Goal: Information Seeking & Learning: Learn about a topic

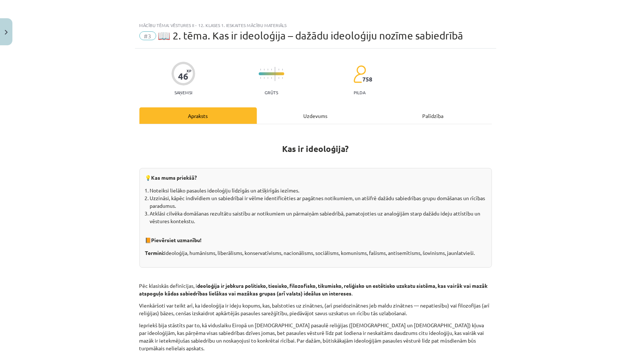
click at [306, 115] on div "Uzdevums" at bounding box center [315, 115] width 117 height 16
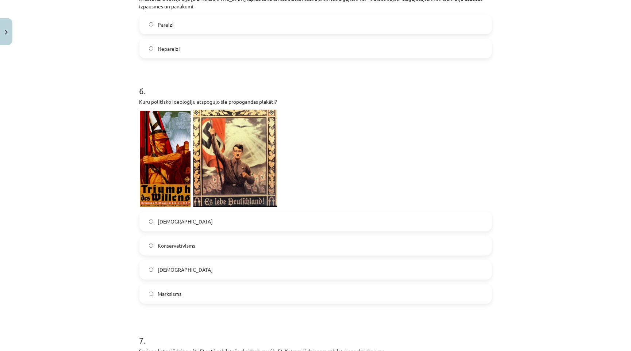
scroll to position [607, 0]
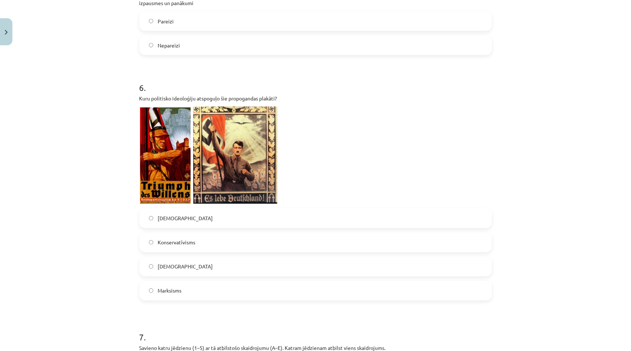
click at [213, 259] on label "[DEMOGRAPHIC_DATA]" at bounding box center [315, 266] width 351 height 18
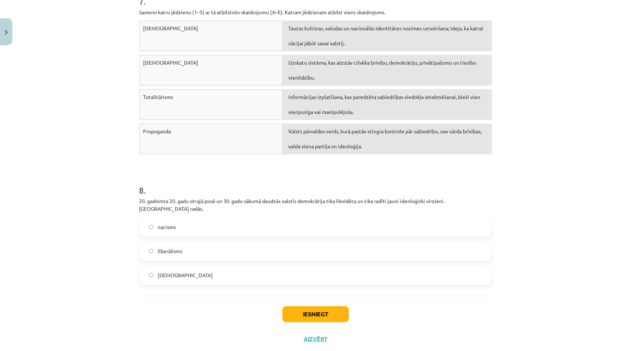
scroll to position [44, 0]
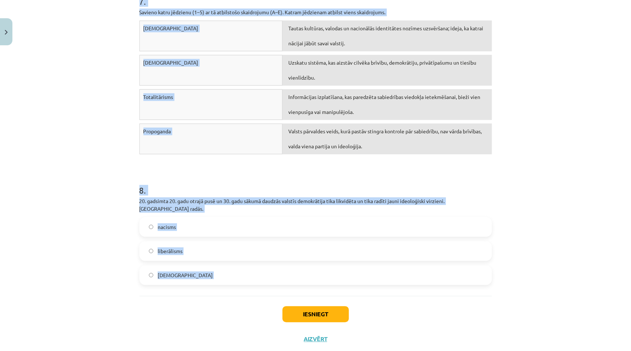
drag, startPoint x: 132, startPoint y: 69, endPoint x: 237, endPoint y: 284, distance: 239.9
click at [237, 284] on div "Mācību tēma: Vēstures ii - 12. klases 1. ieskaites mācību materiāls #3 📖 2. tēm…" at bounding box center [315, 175] width 631 height 351
copy div "85 LO Ipsumdo Sitam 379 conse Adipisci Elitsedd Eiusmodte 7 . Incididunt, utla …"
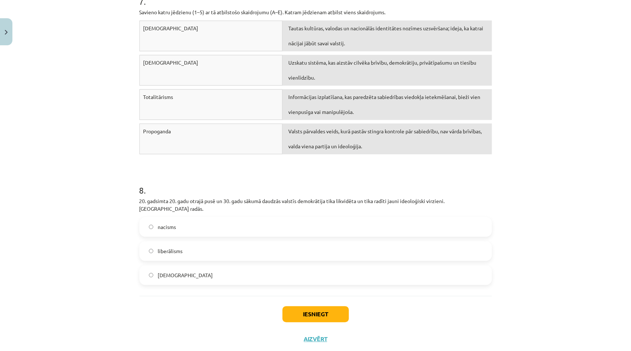
click at [232, 296] on div "Iesniegt Aizvērt" at bounding box center [315, 321] width 352 height 51
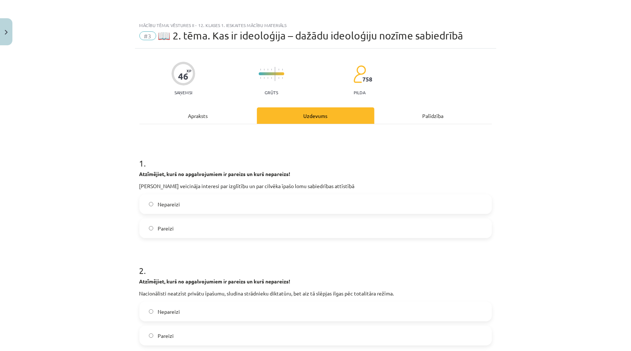
scroll to position [0, 0]
click at [158, 308] on span "Nepareizi" at bounding box center [169, 312] width 22 height 8
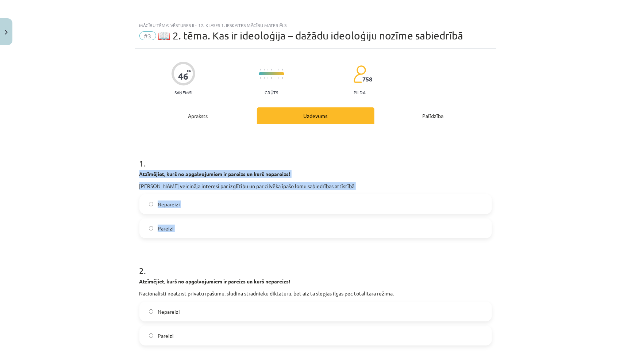
drag, startPoint x: 135, startPoint y: 174, endPoint x: 248, endPoint y: 239, distance: 129.8
copy div "Atzīmējiet, kurš no apgalvojumiem ir pareizs un kurš nepareizs! [PERSON_NAME] v…"
click at [74, 265] on div "Mācību tēma: Vēstures ii - 12. klases 1. ieskaites mācību materiāls #3 📖 2. tēm…" at bounding box center [315, 175] width 631 height 351
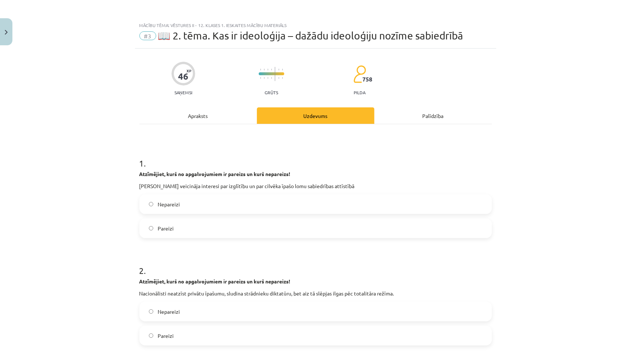
click at [196, 222] on label "Pareizi" at bounding box center [315, 228] width 351 height 18
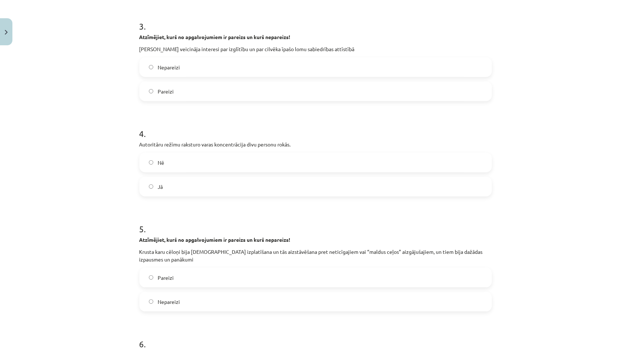
scroll to position [359, 0]
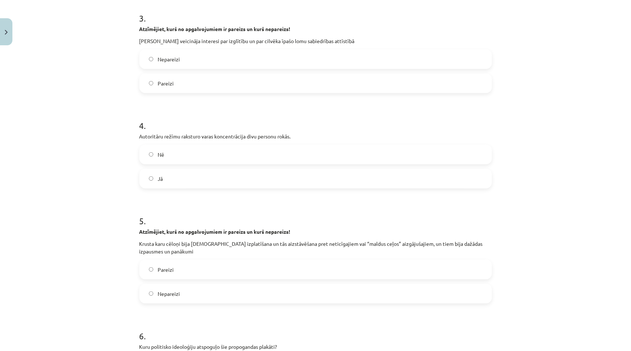
click at [205, 78] on label "Pareizi" at bounding box center [315, 83] width 351 height 18
click at [183, 145] on label "Nē" at bounding box center [315, 154] width 351 height 18
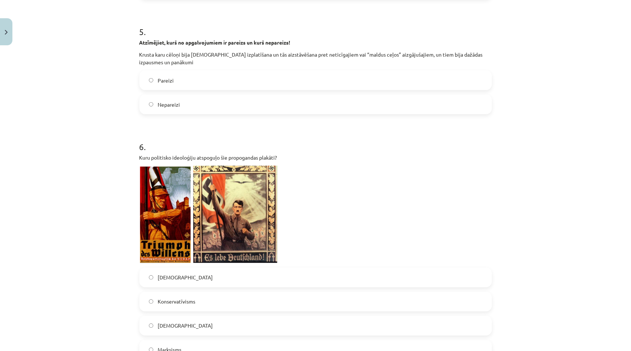
scroll to position [549, 0]
click at [252, 71] on label "Pareizi" at bounding box center [315, 80] width 351 height 18
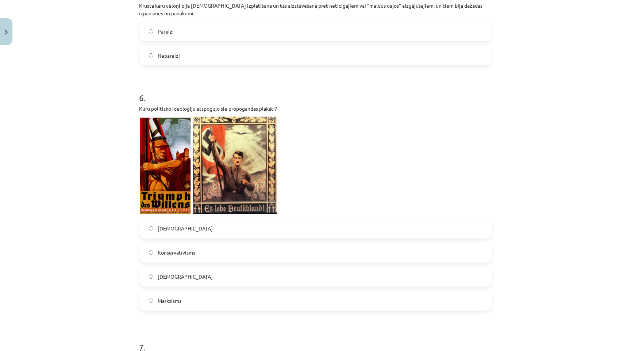
scroll to position [607, 0]
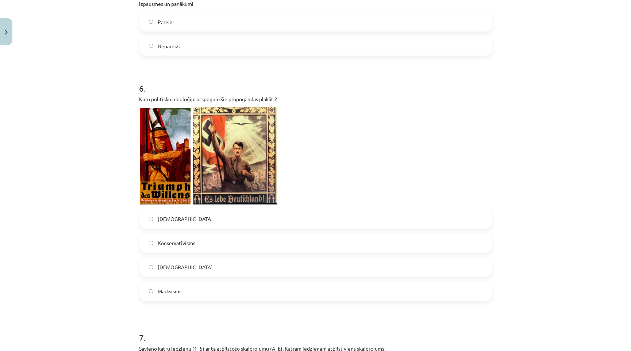
click at [166, 215] on span "[DEMOGRAPHIC_DATA]" at bounding box center [185, 219] width 55 height 8
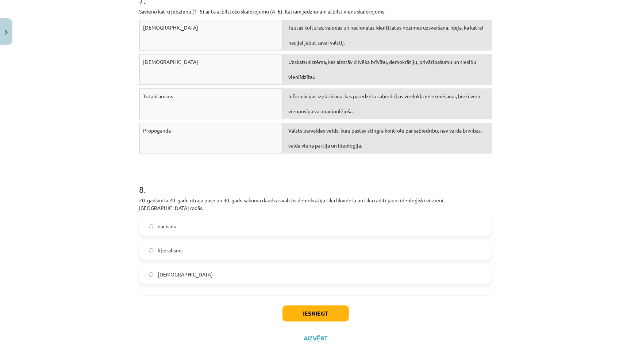
scroll to position [943, 0]
click at [227, 217] on label "nacisms" at bounding box center [315, 226] width 351 height 18
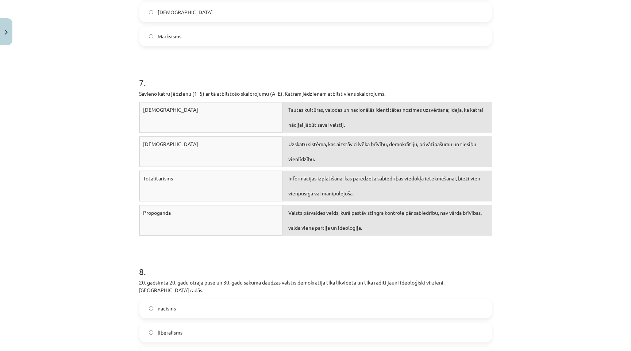
scroll to position [850, 0]
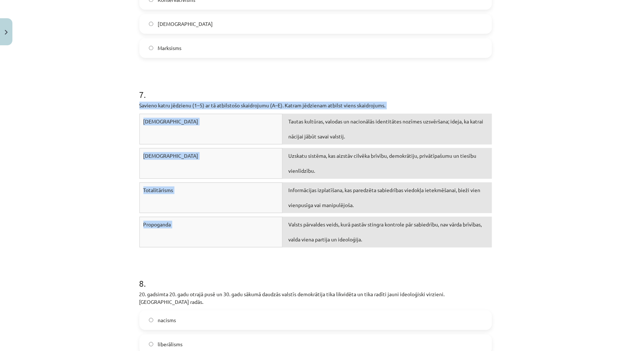
drag, startPoint x: 135, startPoint y: 94, endPoint x: 423, endPoint y: 251, distance: 328.0
copy div "Savieno katru jēdzienu (1–5) ar tā atbilstošo skaidrojumu (A–E). Katram jēdzien…"
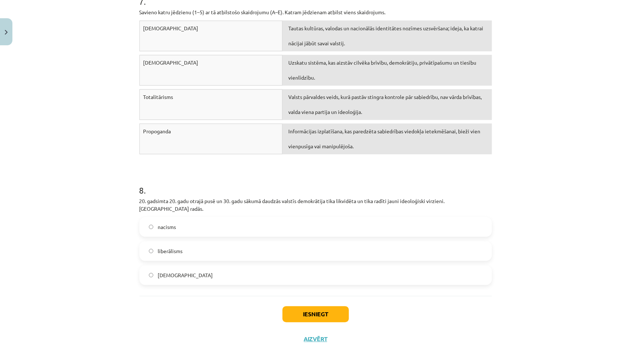
scroll to position [943, 0]
click at [313, 306] on button "Iesniegt" at bounding box center [315, 314] width 66 height 16
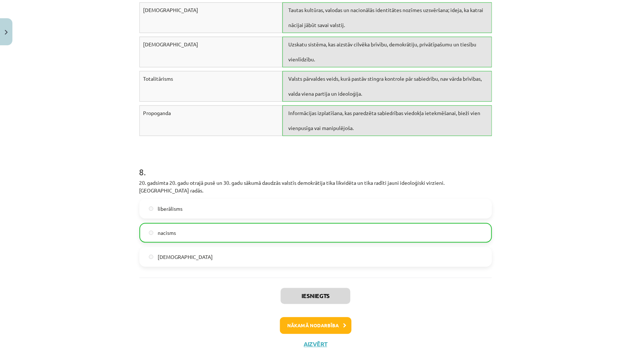
scroll to position [933, 0]
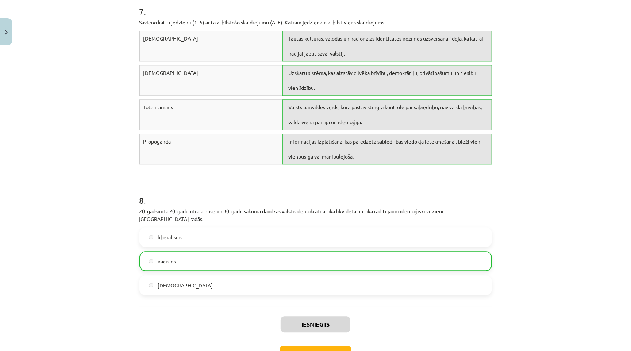
click at [324, 345] on button "Nākamā nodarbība" at bounding box center [316, 353] width 72 height 17
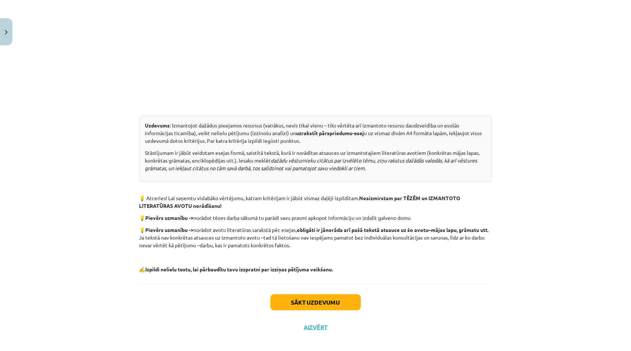
scroll to position [297, 0]
click at [308, 295] on button "Sākt uzdevumu" at bounding box center [315, 302] width 90 height 16
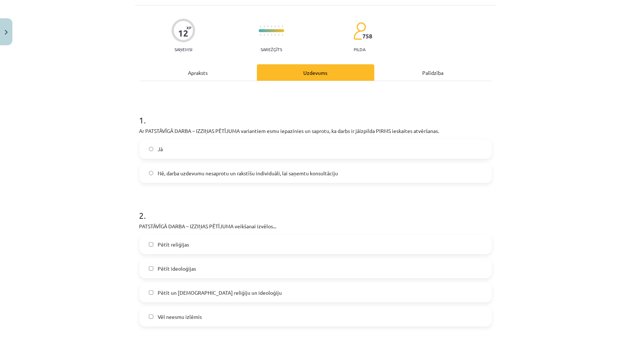
scroll to position [18, 0]
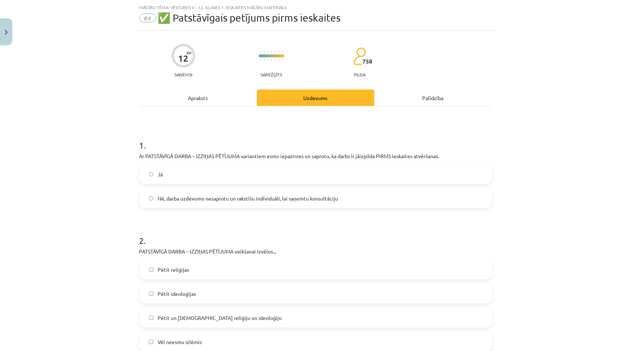
click at [164, 174] on label "Jā" at bounding box center [315, 174] width 351 height 18
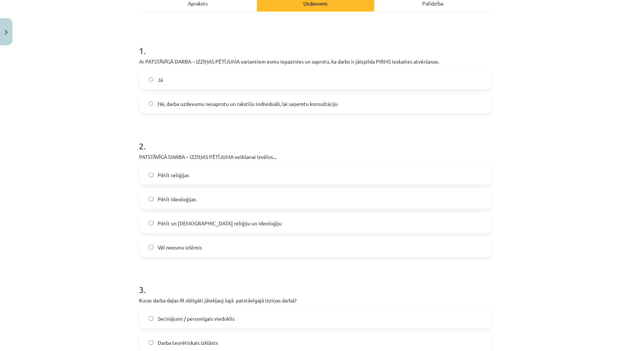
scroll to position [116, 0]
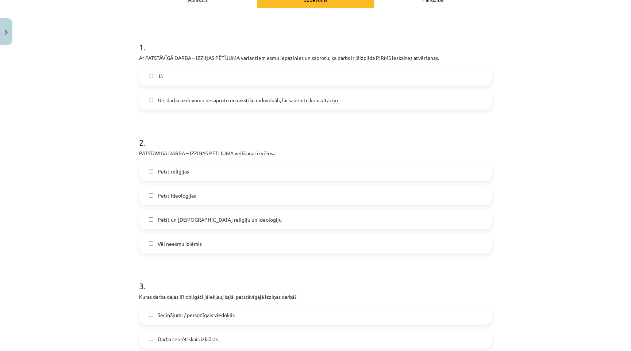
click at [206, 85] on div "Jā Nē, darba uzdevumu nesaprotu un rakstīšu individuāli, lai saņemtu konsultāci…" at bounding box center [315, 88] width 352 height 44
click at [206, 76] on label "Jā" at bounding box center [315, 76] width 351 height 18
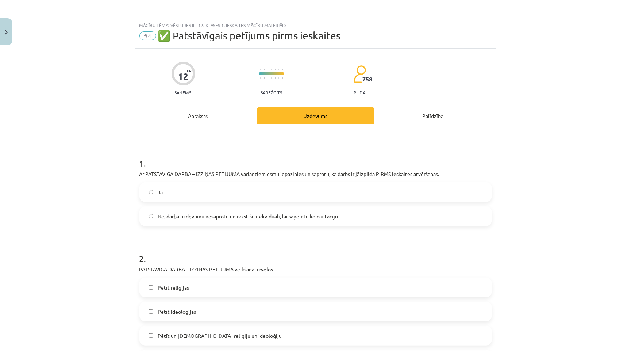
click at [187, 120] on div "Apraksts" at bounding box center [197, 115] width 117 height 16
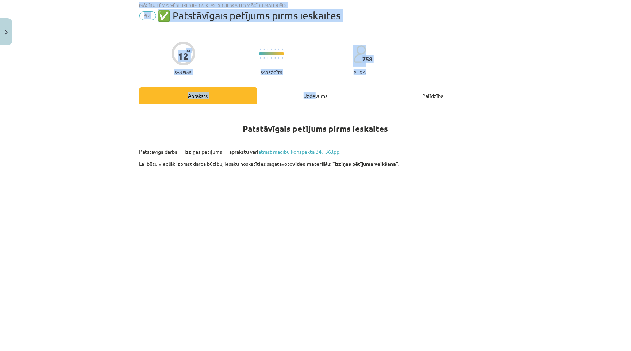
scroll to position [0, 0]
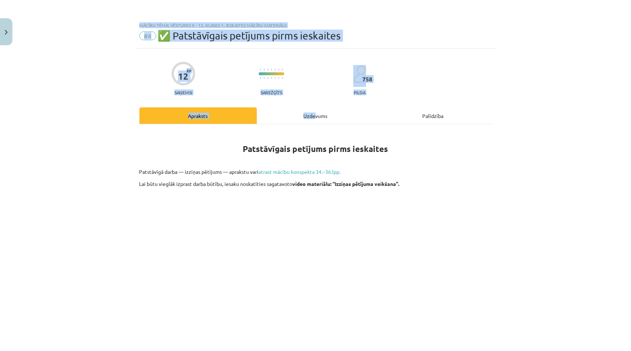
drag, startPoint x: 315, startPoint y: 42, endPoint x: 548, endPoint y: -14, distance: 239.6
click at [548, 0] on html "0 Dāvanas 272 mP 796 xp [PERSON_NAME] Sākums Aktuāli Kā mācīties eSKOLĀ Kontakt…" at bounding box center [315, 175] width 631 height 351
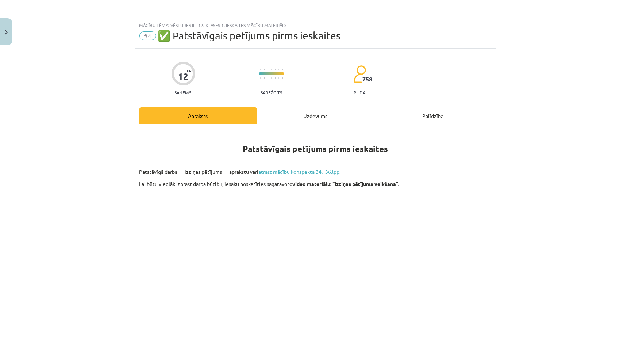
click at [521, 101] on div "Mācību tēma: Vēstures ii - 12. klases 1. ieskaites mācību materiāls #4 ✅ Patstā…" at bounding box center [315, 175] width 631 height 351
click at [315, 116] on div "Uzdevums" at bounding box center [315, 115] width 117 height 16
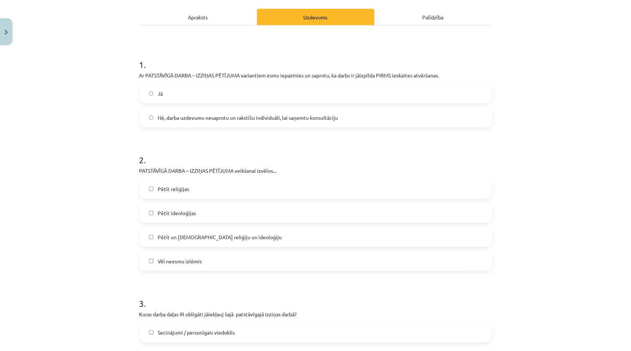
scroll to position [104, 0]
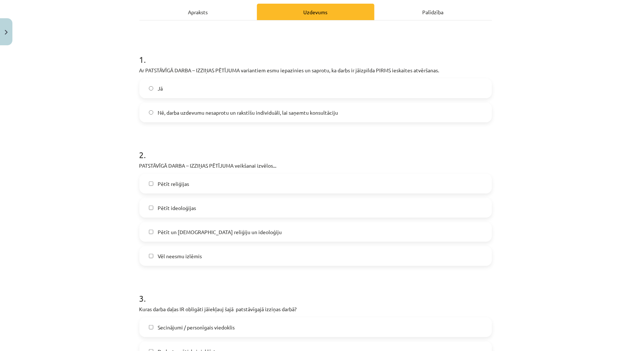
click at [248, 179] on label "Pētīt reliģijas" at bounding box center [315, 183] width 351 height 18
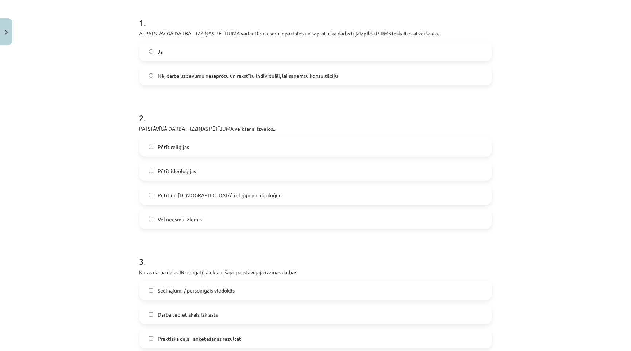
scroll to position [142, 0]
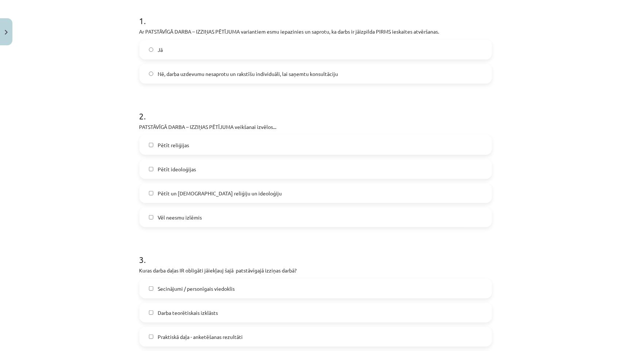
click at [236, 193] on span "Pētīt un [DEMOGRAPHIC_DATA] reliģiju un ideoloģiju" at bounding box center [220, 193] width 124 height 8
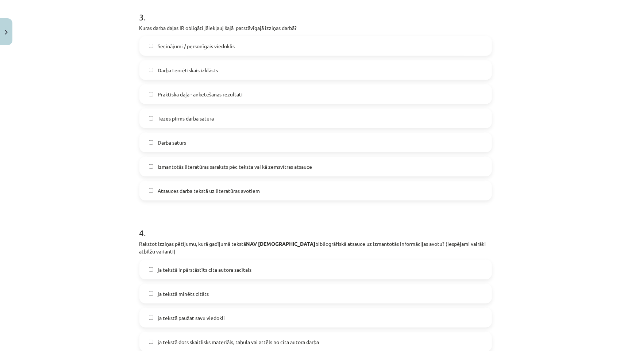
scroll to position [367, 0]
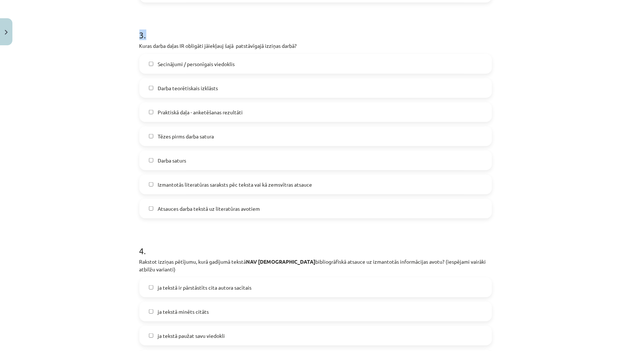
drag, startPoint x: 499, startPoint y: 262, endPoint x: 145, endPoint y: 30, distance: 423.9
click at [145, 30] on div "Mācību tēma: Vēstures ii - 12. klases 1. ieskaites mācību materiāls #4 ✅ Patstā…" at bounding box center [315, 175] width 631 height 351
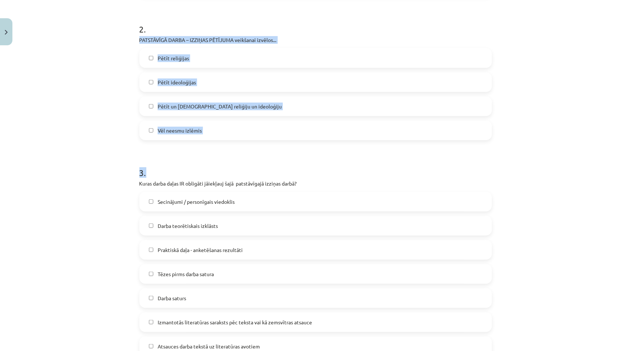
scroll to position [208, 0]
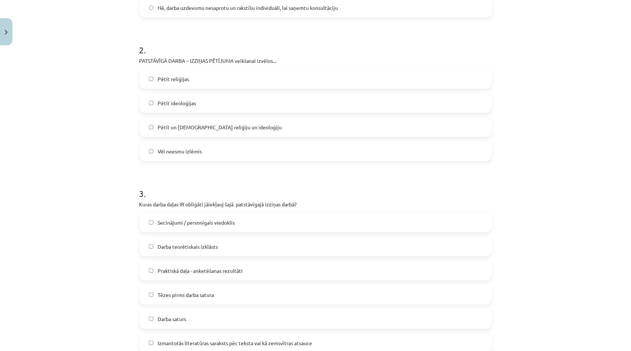
click at [111, 116] on div "Mācību tēma: Vēstures ii - 12. klases 1. ieskaites mācību materiāls #4 ✅ Patstā…" at bounding box center [315, 175] width 631 height 351
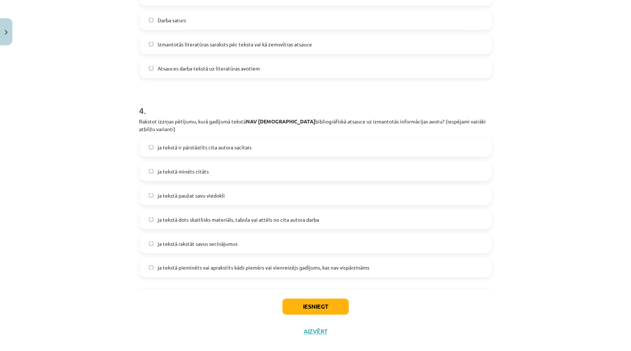
scroll to position [2, 0]
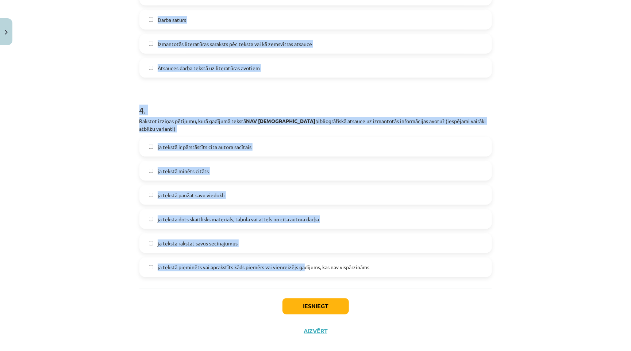
drag, startPoint x: 138, startPoint y: 194, endPoint x: 306, endPoint y: 255, distance: 178.4
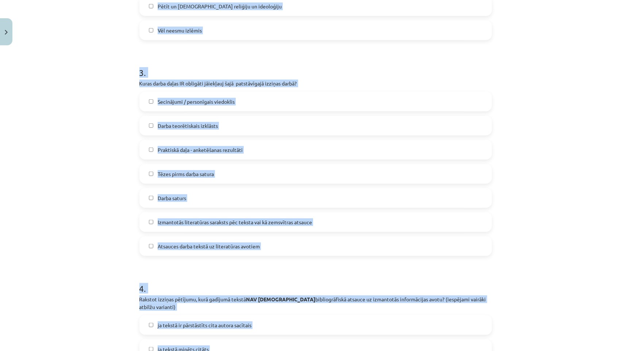
scroll to position [306, 0]
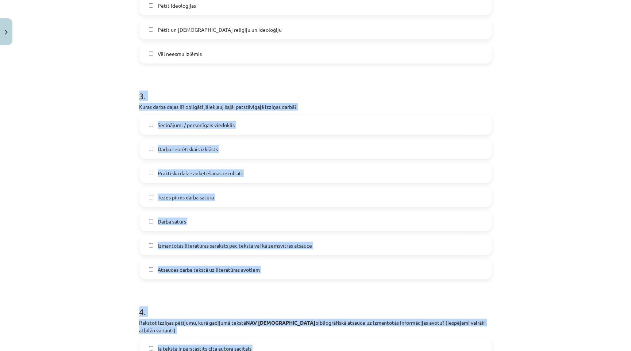
drag, startPoint x: 375, startPoint y: 256, endPoint x: 135, endPoint y: 92, distance: 290.8
click at [135, 92] on div "12 XP Saņemsi Sarežģīts 758 pilda Apraksts Uzdevums Palīdzība 1 . Ar PATSTĀVĪGĀ…" at bounding box center [315, 144] width 361 height 802
copy form "3 . Kuras darba daļas IR obligāti jāiekļauj šajā patstāvīgajā izziņas darbā? Se…"
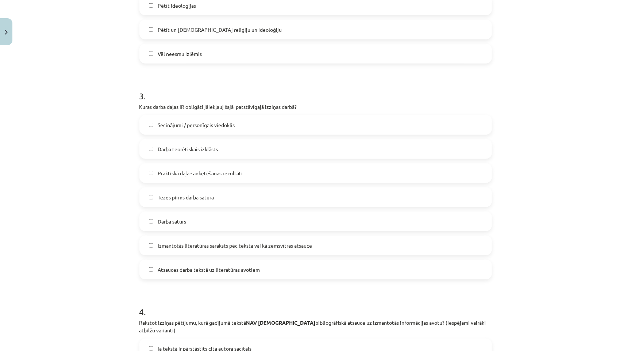
click at [113, 98] on div "Mācību tēma: Vēstures ii - 12. klases 1. ieskaites mācību materiāls #4 ✅ Patstā…" at bounding box center [315, 175] width 631 height 351
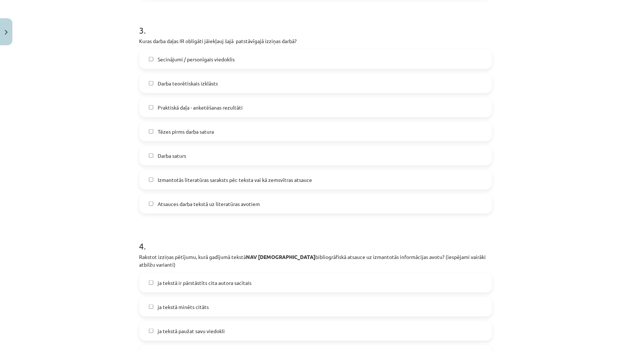
scroll to position [449, 0]
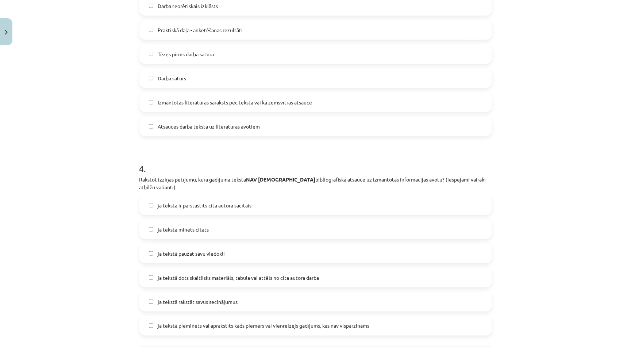
click at [202, 197] on label "ja tekstā ir pārstāstīts cita autora sacītais" at bounding box center [315, 205] width 351 height 18
click at [221, 250] on span "ja tekstā paužat savu viedokli" at bounding box center [191, 254] width 67 height 8
click at [224, 298] on span "ja tekstā rakstāt savus secinājumus" at bounding box center [198, 302] width 80 height 8
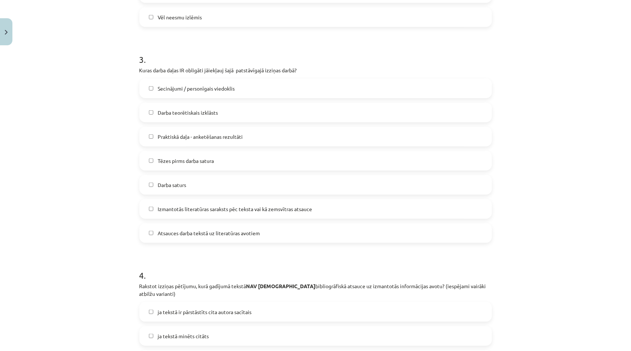
scroll to position [343, 0]
click at [196, 111] on span "Darba teorētiskais izklāsts" at bounding box center [188, 112] width 60 height 8
click at [206, 182] on label "Darba saturs" at bounding box center [315, 183] width 351 height 18
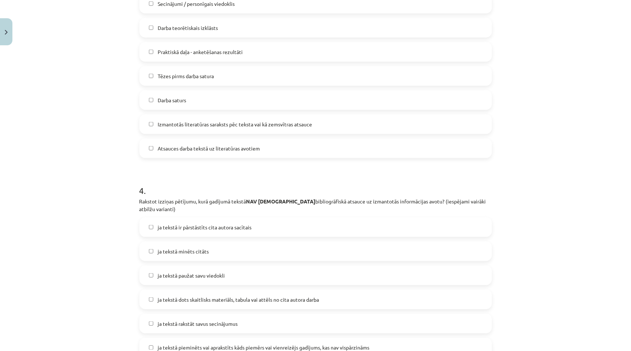
scroll to position [429, 0]
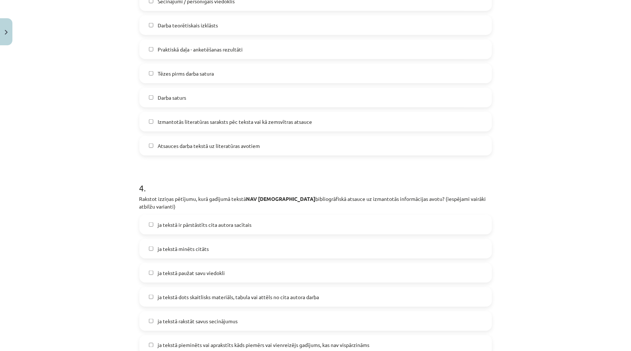
click at [220, 118] on span "Izmantotās literatūras saraksts pēc teksta vai kā zemsvītras atsauce" at bounding box center [235, 122] width 154 height 8
click at [217, 142] on span "Atsauces darba tekstā uz literatūras avotiem" at bounding box center [209, 146] width 102 height 8
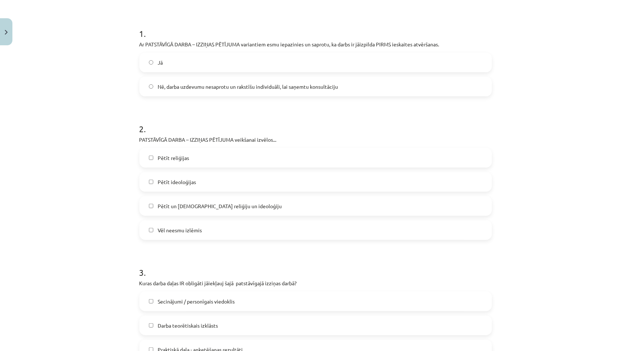
scroll to position [129, 0]
click at [238, 180] on label "Pētīt ideoloģijas" at bounding box center [315, 182] width 351 height 18
click at [217, 229] on label "Vēl neesmu izlēmis" at bounding box center [315, 230] width 351 height 18
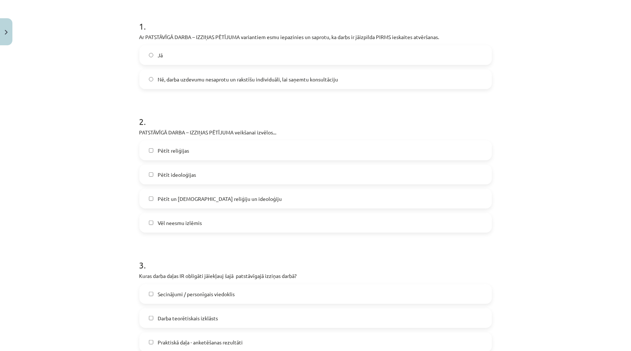
scroll to position [137, 0]
click at [204, 223] on label "Vēl neesmu izlēmis" at bounding box center [315, 222] width 351 height 18
click at [197, 173] on label "Pētīt ideoloģijas" at bounding box center [315, 174] width 351 height 18
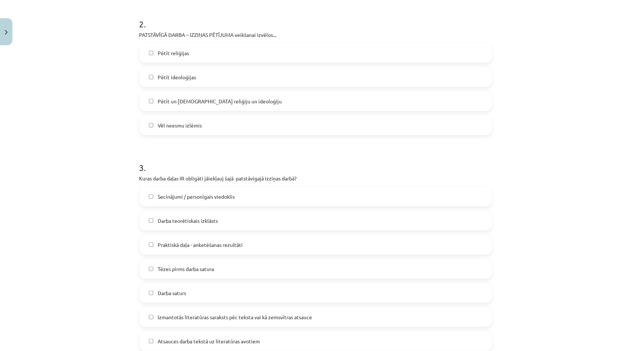
scroll to position [239, 0]
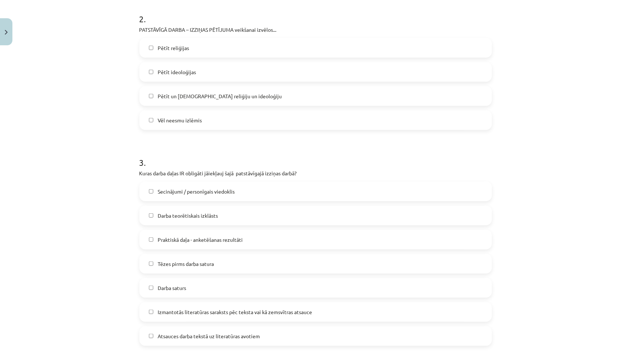
click at [219, 101] on label "Pētīt un [DEMOGRAPHIC_DATA] reliģiju un ideoloģiju" at bounding box center [315, 96] width 351 height 18
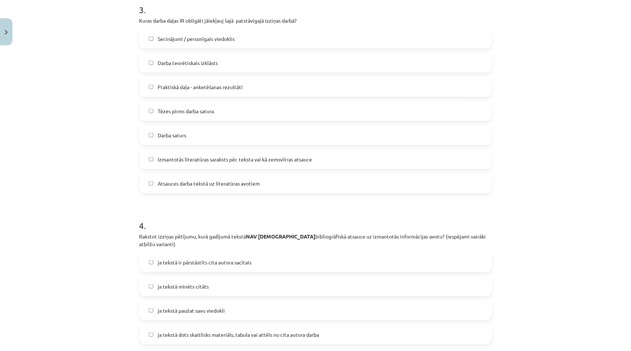
scroll to position [235, 0]
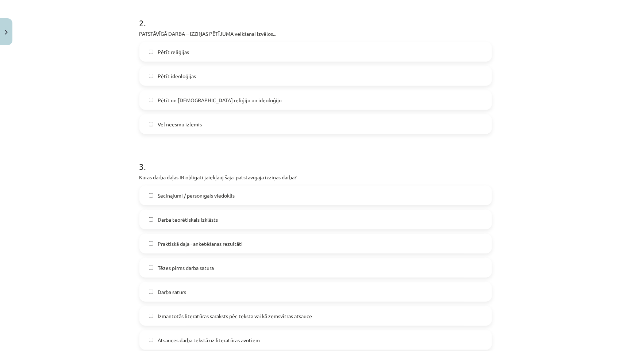
click at [245, 103] on label "Pētīt un [DEMOGRAPHIC_DATA] reliģiju un ideoloģiju" at bounding box center [315, 100] width 351 height 18
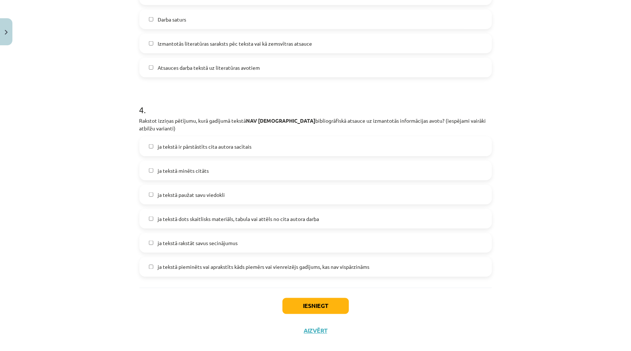
scroll to position [507, 0]
click at [326, 298] on button "Iesniegt" at bounding box center [315, 306] width 66 height 16
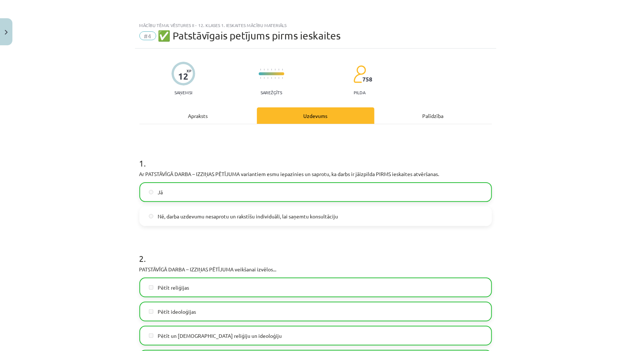
scroll to position [0, 0]
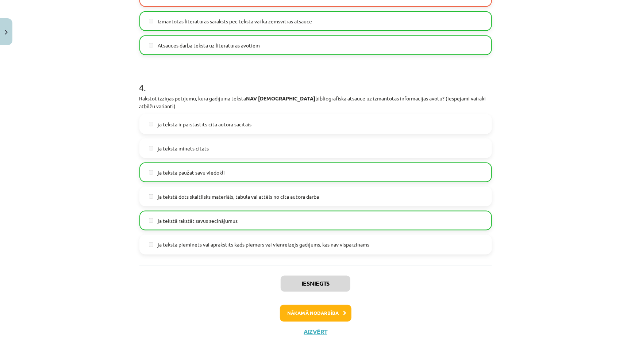
click at [323, 305] on button "Nākamā nodarbība" at bounding box center [316, 313] width 72 height 17
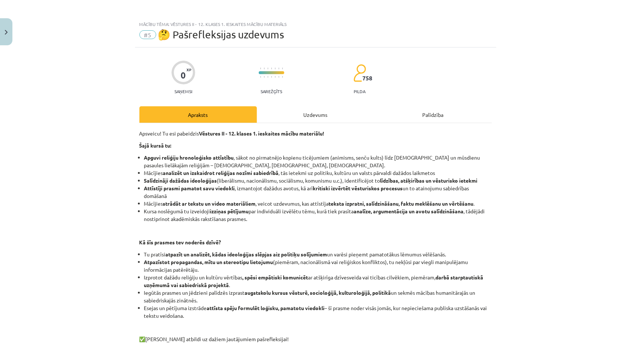
scroll to position [0, 0]
click at [315, 115] on div "Uzdevums" at bounding box center [315, 115] width 117 height 16
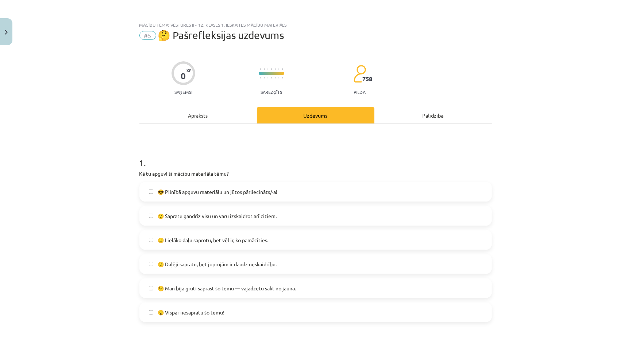
scroll to position [18, 0]
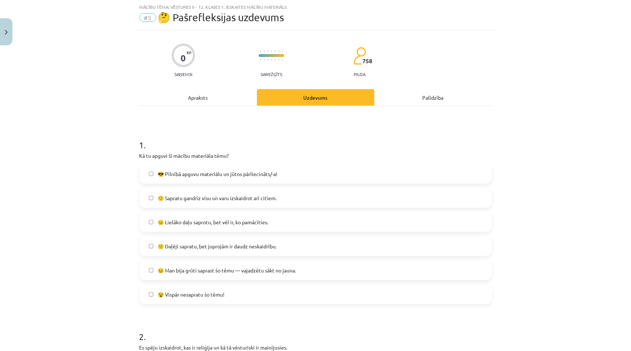
click at [202, 196] on span "🙂 Sapratu gandrīz visu un varu izskaidrot arī citiem." at bounding box center [217, 198] width 119 height 8
click at [219, 174] on span "😎 Pilnībā apguvu materiālu un jūtos pārliecināts/-a!" at bounding box center [218, 174] width 120 height 8
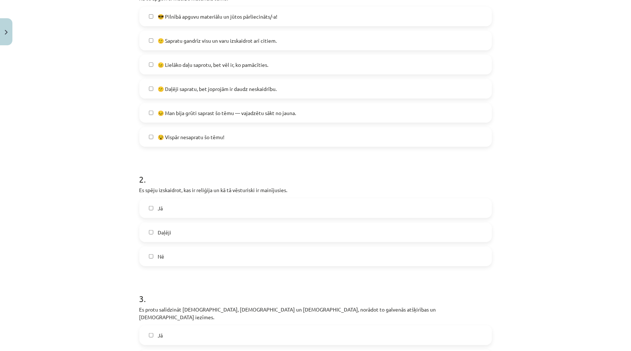
scroll to position [174, 0]
click at [258, 205] on label "Jā" at bounding box center [315, 209] width 351 height 18
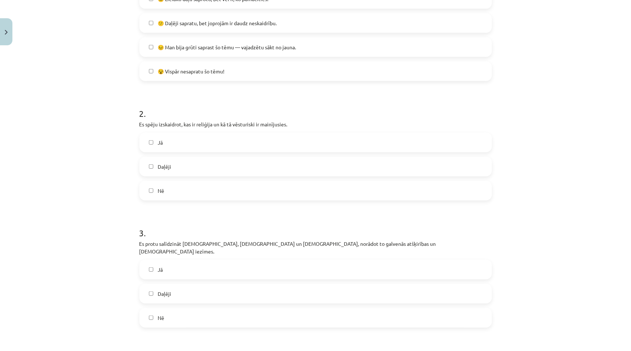
scroll to position [242, 0]
click at [204, 259] on label "Jā" at bounding box center [315, 268] width 351 height 18
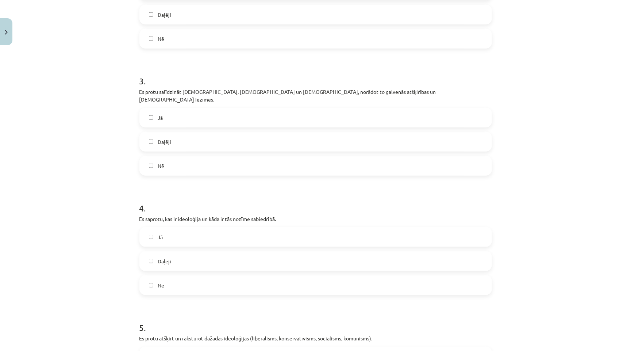
scroll to position [396, 0]
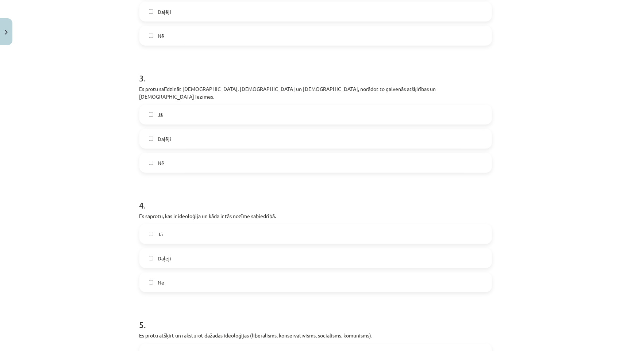
click at [207, 225] on label "Jā" at bounding box center [315, 234] width 351 height 18
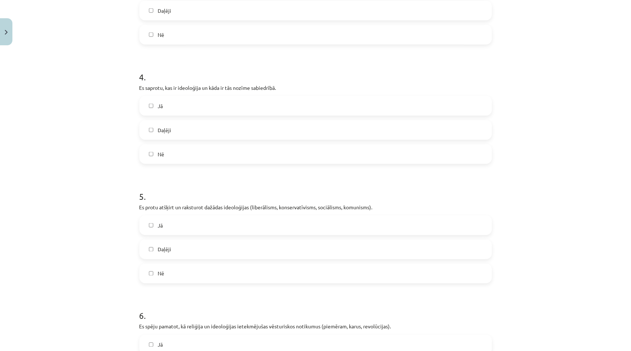
scroll to position [524, 0]
click at [204, 216] on label "Jā" at bounding box center [315, 225] width 351 height 18
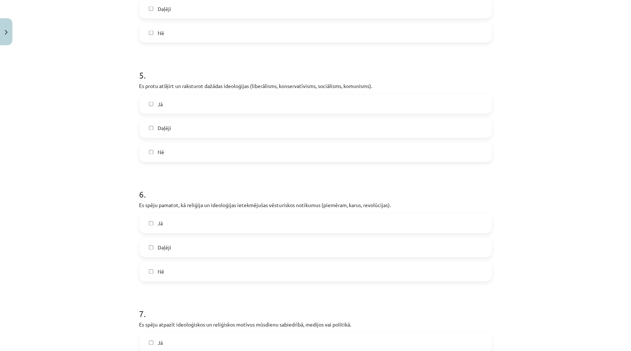
scroll to position [647, 0]
click at [208, 213] on label "Jā" at bounding box center [315, 222] width 351 height 18
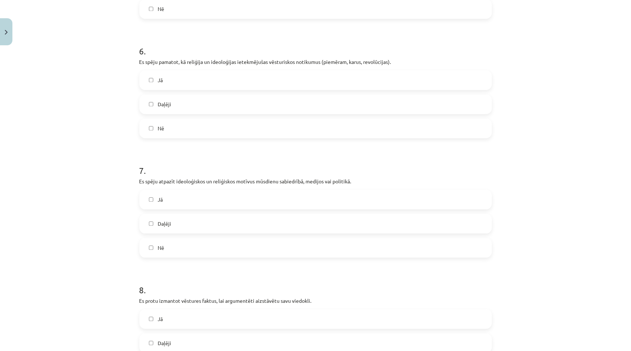
scroll to position [791, 0]
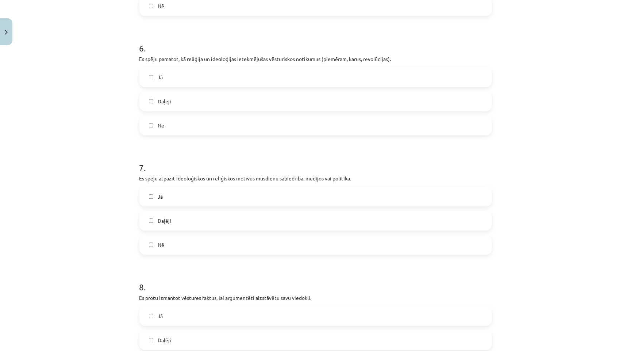
click at [198, 188] on label "Jā" at bounding box center [315, 196] width 351 height 18
click at [166, 306] on label "Jā" at bounding box center [315, 315] width 351 height 18
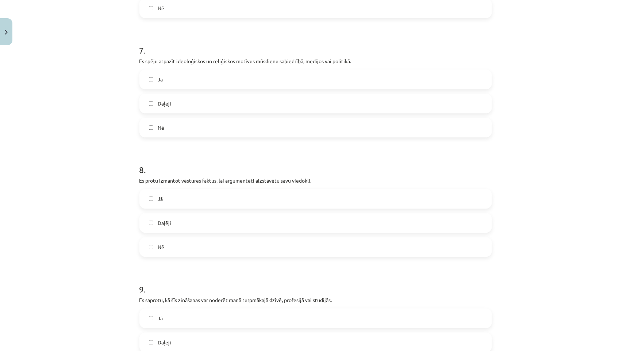
scroll to position [909, 0]
click at [169, 308] on label "Jā" at bounding box center [315, 317] width 351 height 18
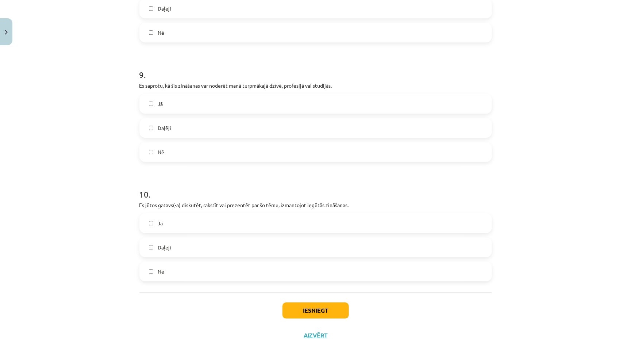
scroll to position [1122, 0]
click at [192, 215] on label "Jā" at bounding box center [315, 224] width 351 height 18
click at [208, 239] on label "Daļēji" at bounding box center [315, 248] width 351 height 18
click at [293, 239] on label "Daļēji" at bounding box center [315, 248] width 351 height 18
click at [305, 303] on button "Iesniegt" at bounding box center [315, 311] width 66 height 16
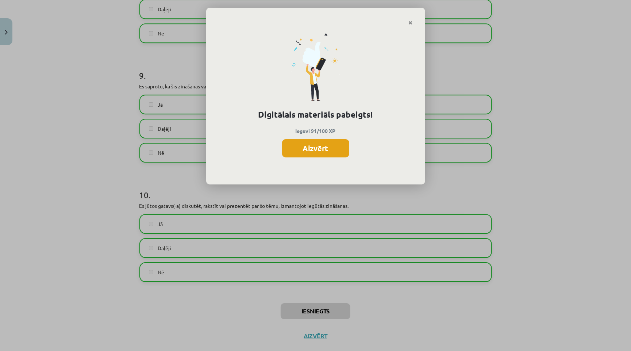
click at [306, 144] on button "Aizvērt" at bounding box center [315, 148] width 67 height 18
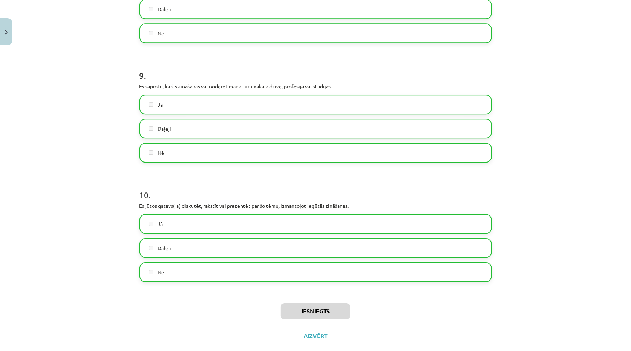
click at [5, 31] on img "Close" at bounding box center [6, 32] width 3 height 5
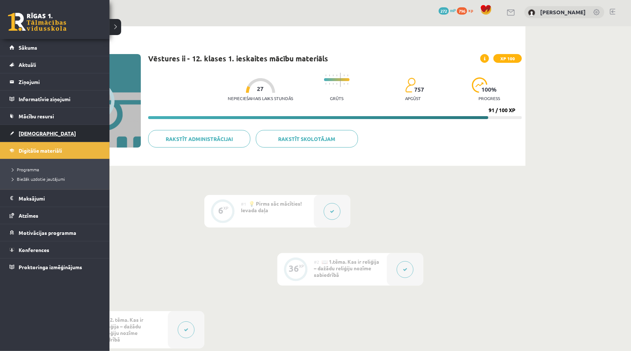
click at [47, 137] on link "[DEMOGRAPHIC_DATA]" at bounding box center [54, 133] width 91 height 17
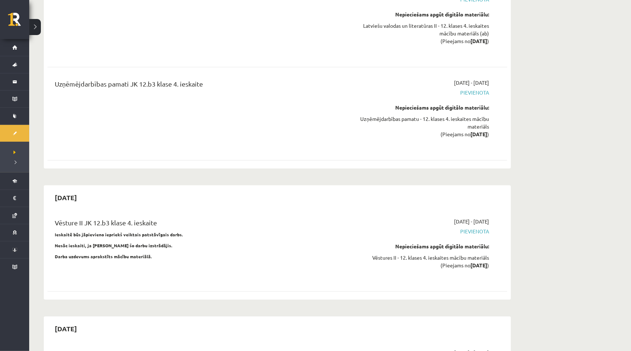
scroll to position [4079, 0]
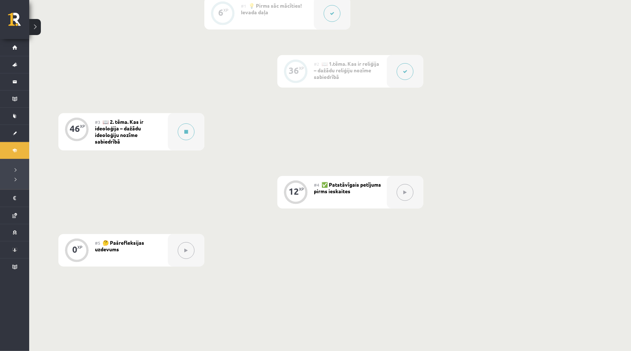
scroll to position [188, 0]
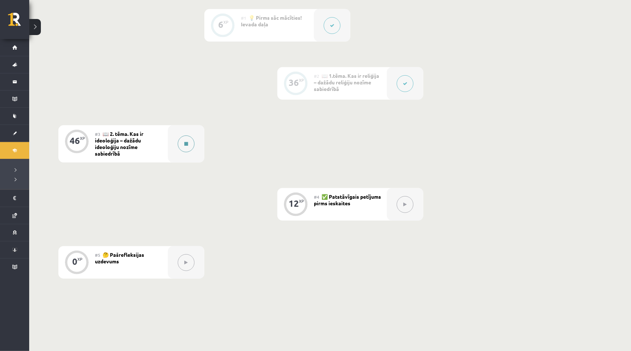
click at [184, 144] on button at bounding box center [186, 143] width 17 height 17
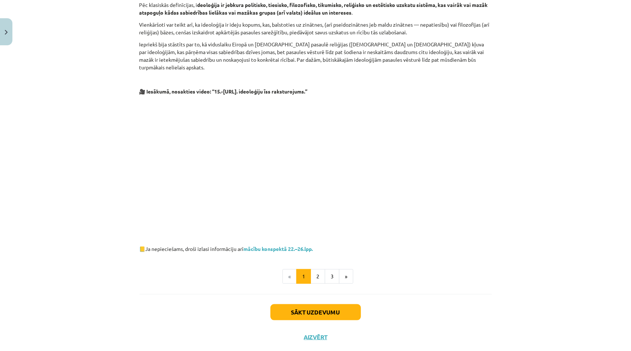
scroll to position [280, 0]
click at [320, 333] on button "Aizvērt" at bounding box center [316, 336] width 28 height 7
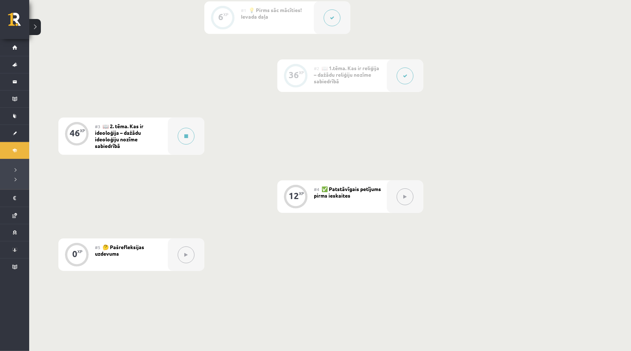
scroll to position [196, 0]
click at [381, 192] on div "#4 ✅ Patstāvīgais petījums pirms ieskaites" at bounding box center [350, 196] width 73 height 32
click at [321, 199] on div "#4 ✅ Patstāvīgais petījums pirms ieskaites" at bounding box center [350, 196] width 73 height 32
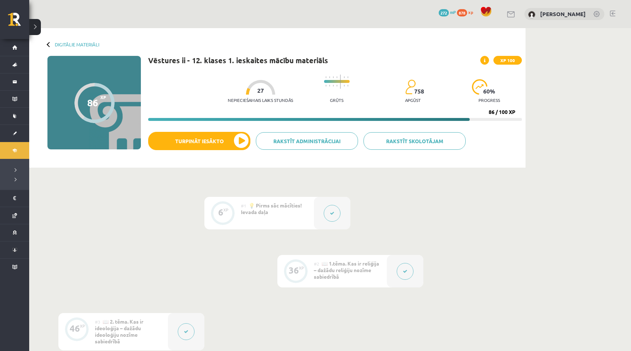
scroll to position [196, 0]
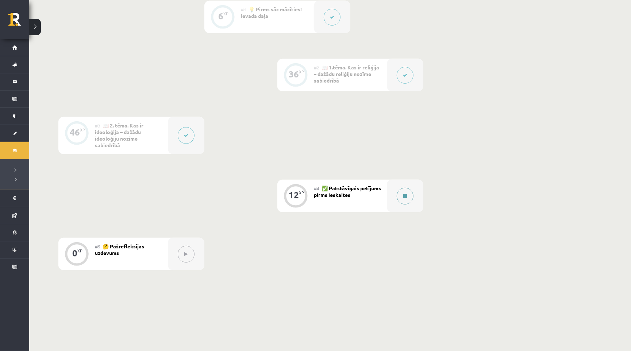
click at [407, 196] on button at bounding box center [405, 196] width 17 height 17
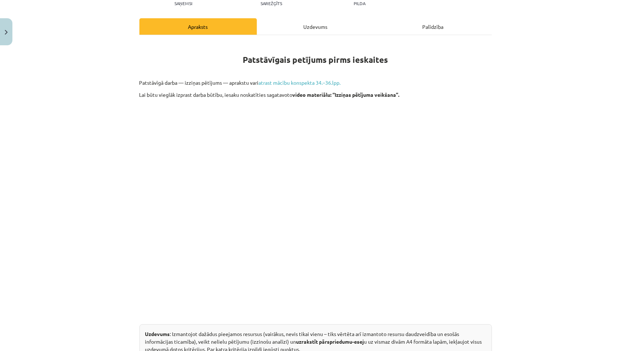
scroll to position [91, 0]
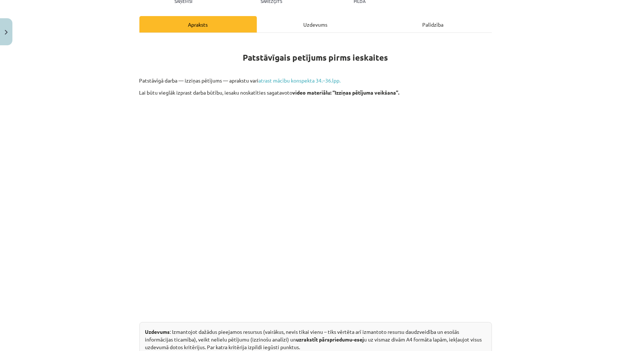
click at [5, 30] on img "Close" at bounding box center [6, 32] width 3 height 5
